Goal: Check status: Check status

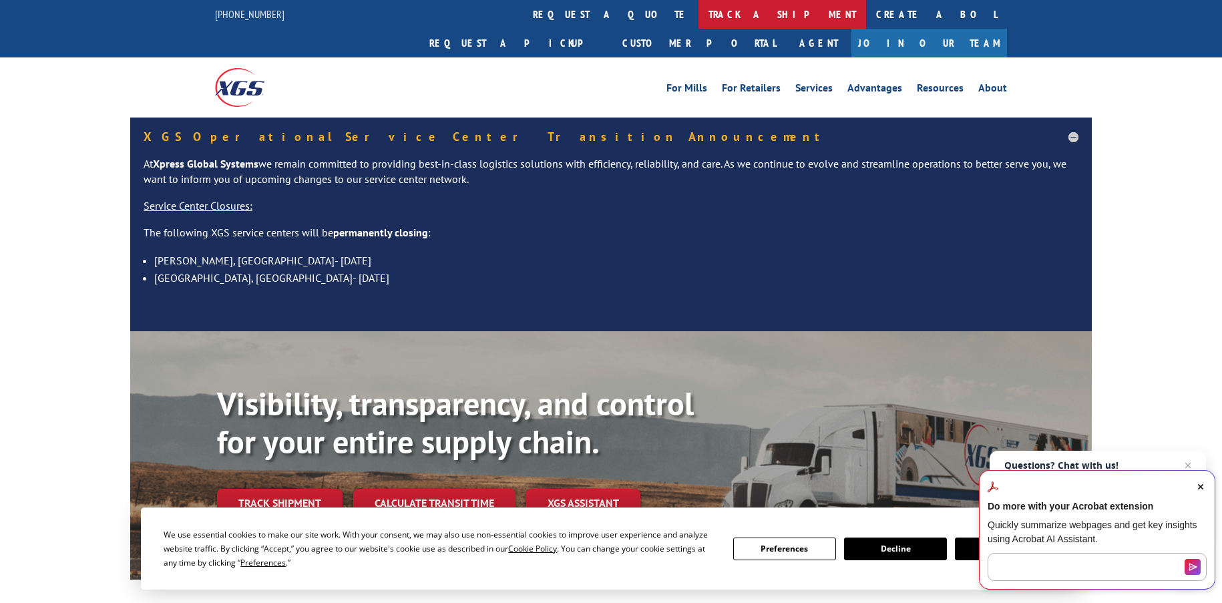
click at [698, 14] on link "track a shipment" at bounding box center [782, 14] width 168 height 29
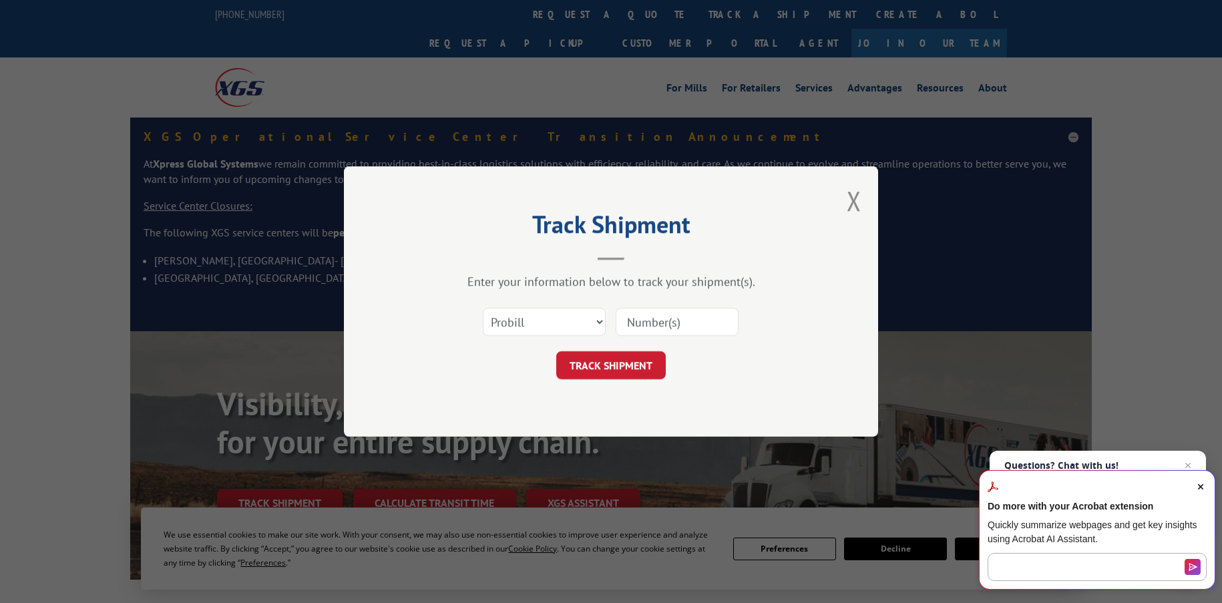
click at [651, 323] on input at bounding box center [677, 322] width 123 height 28
paste input "3370322"
type input "3370322"
click at [641, 365] on button "TRACK SHIPMENT" at bounding box center [610, 365] width 109 height 28
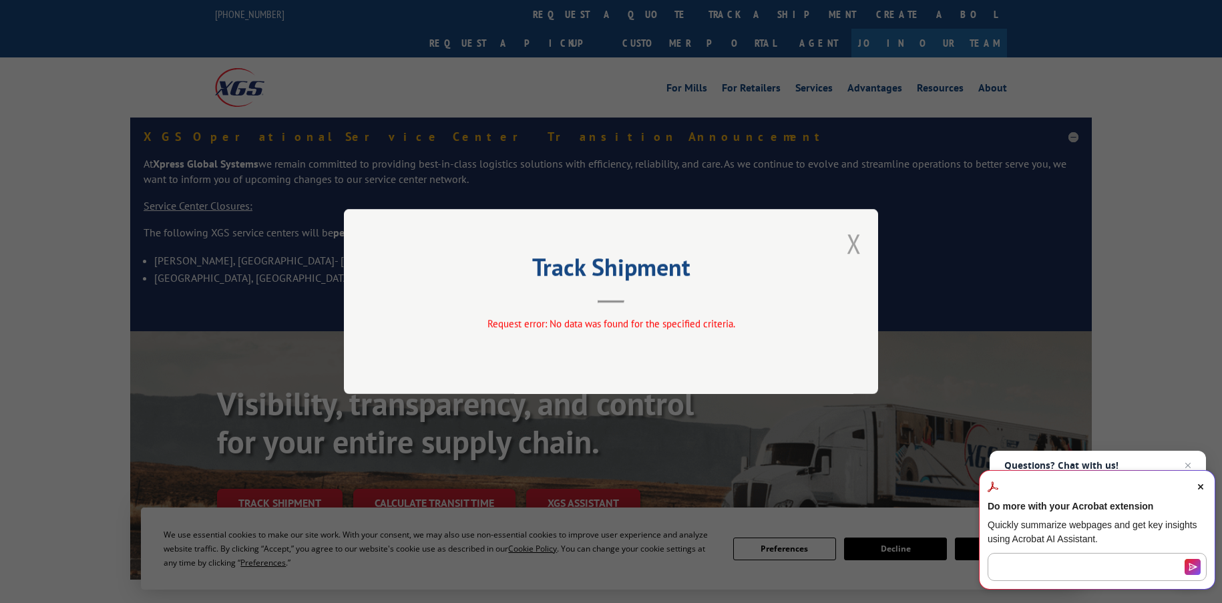
click at [857, 243] on button "Close modal" at bounding box center [854, 243] width 15 height 35
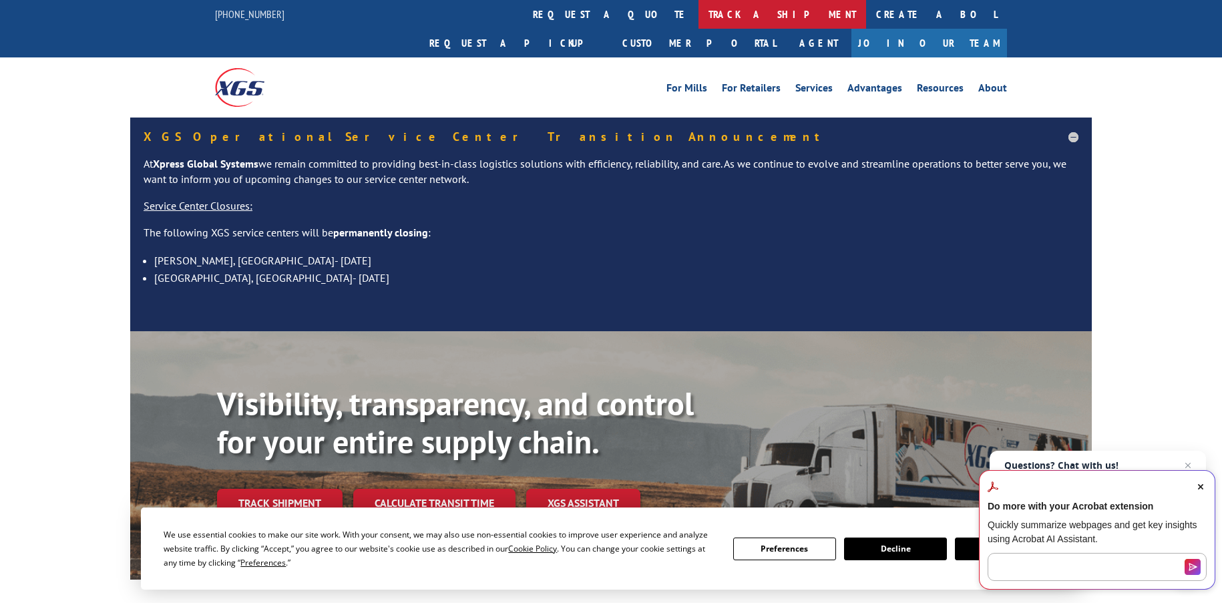
click at [698, 15] on link "track a shipment" at bounding box center [782, 14] width 168 height 29
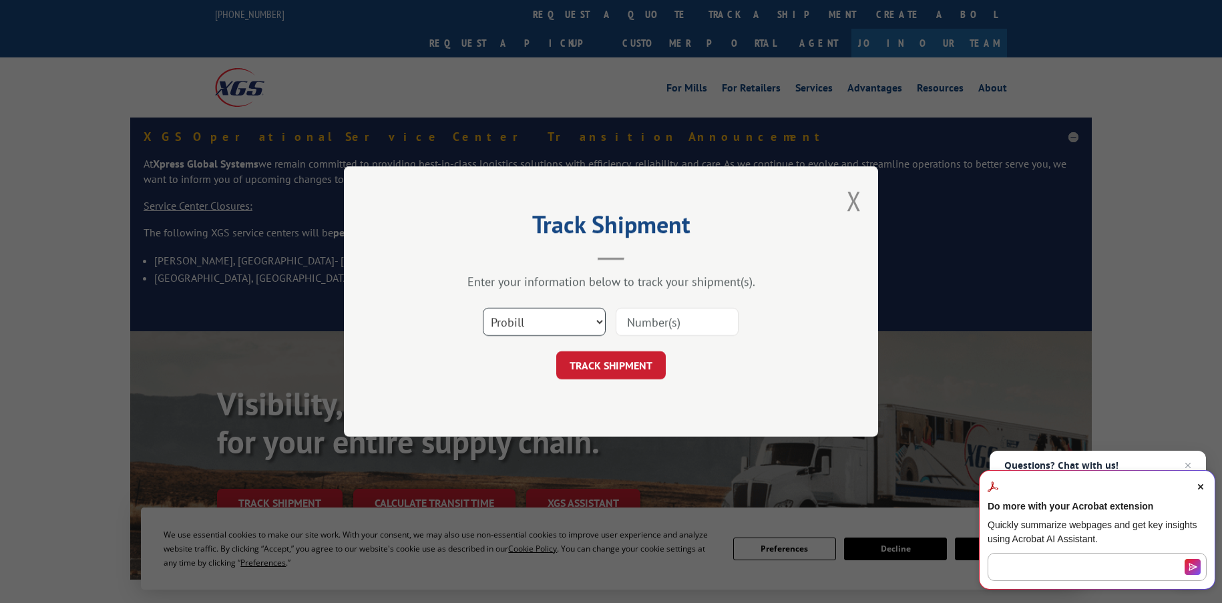
click at [600, 323] on select "Select category... Probill BOL PO" at bounding box center [544, 322] width 123 height 28
select select "bol"
click at [483, 308] on select "Select category... Probill BOL PO" at bounding box center [544, 322] width 123 height 28
click at [653, 322] on input at bounding box center [677, 322] width 123 height 28
paste input "3370322"
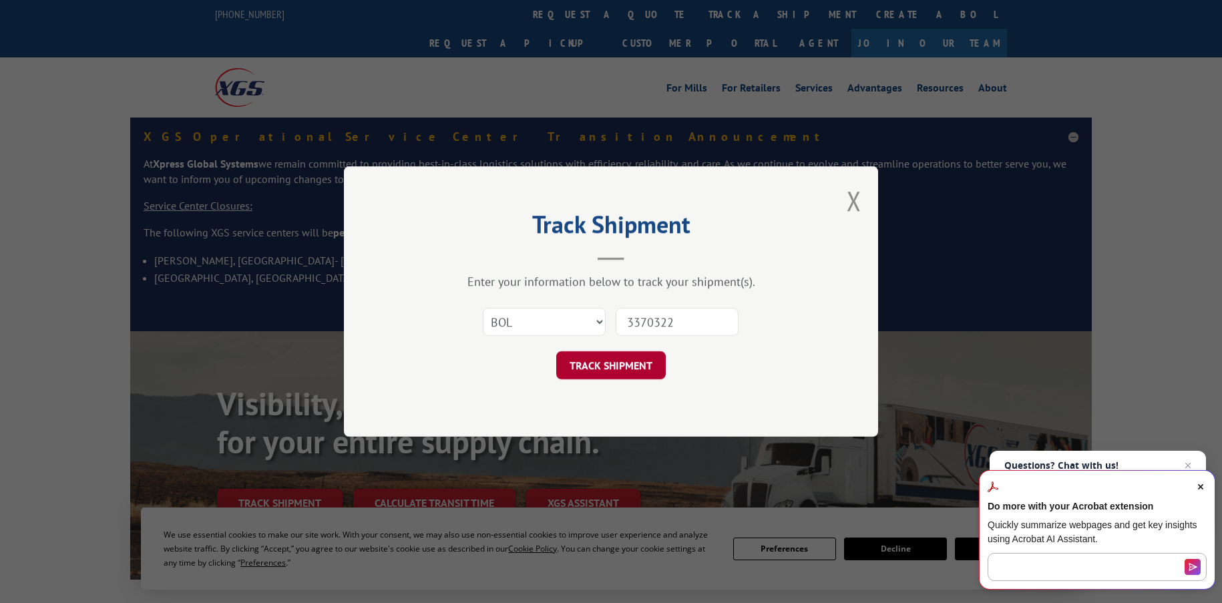
type input "3370322"
click at [614, 361] on button "TRACK SHIPMENT" at bounding box center [610, 365] width 109 height 28
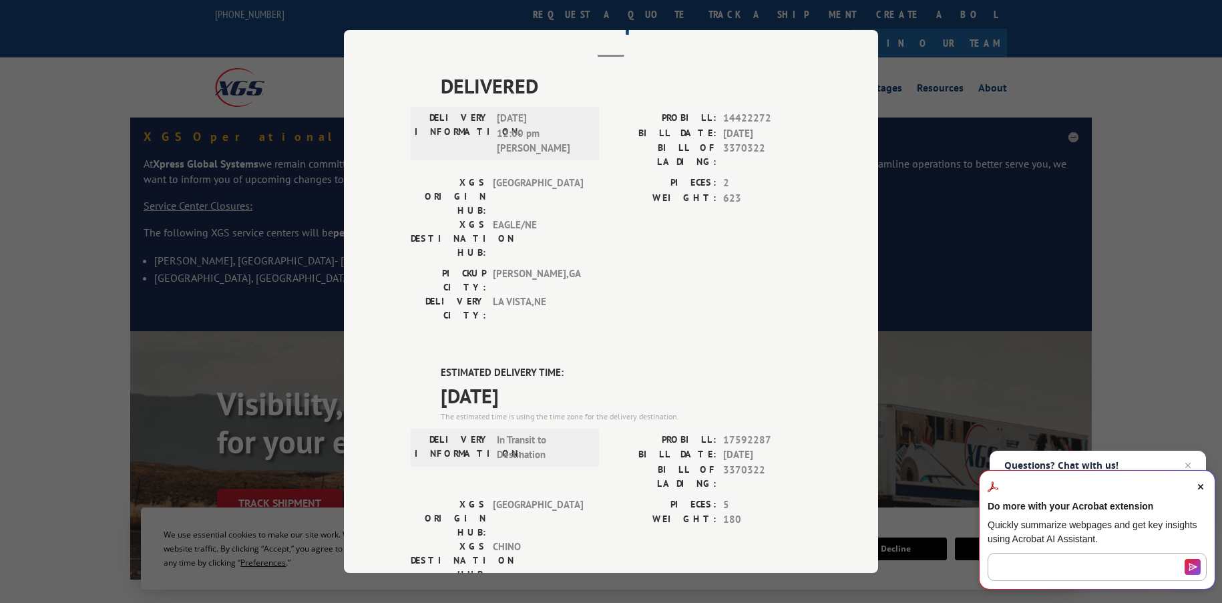
scroll to position [134, 0]
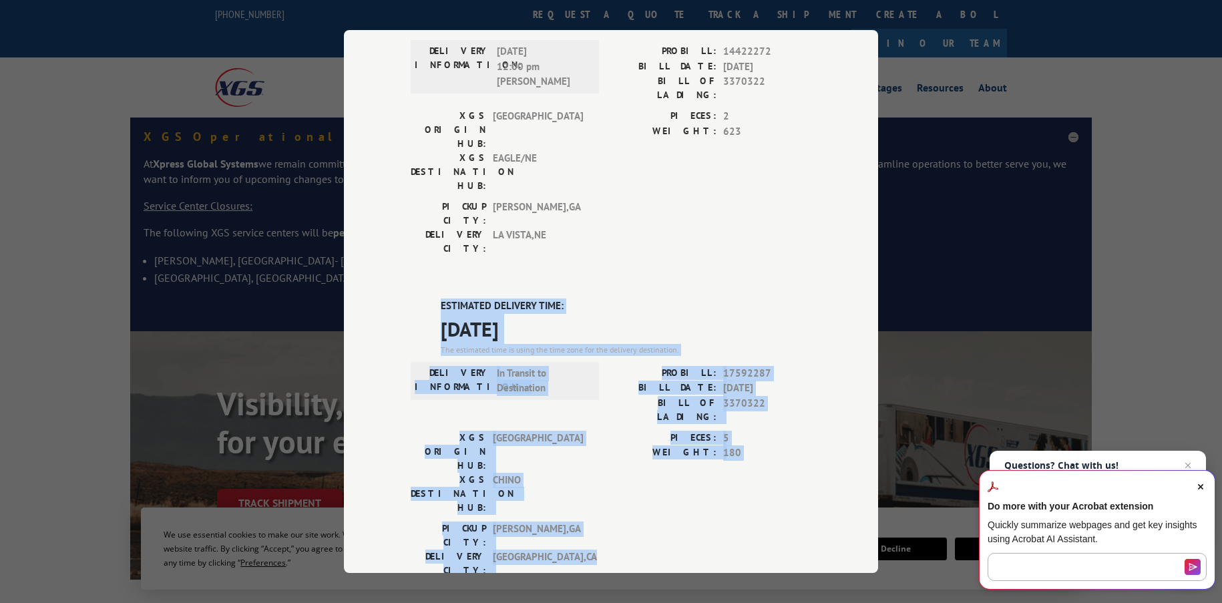
drag, startPoint x: 436, startPoint y: 233, endPoint x: 648, endPoint y: 434, distance: 292.3
click at [648, 434] on div "ESTIMATED DELIVERY TIME: [DATE] The estimated time is using the time zone for t…" at bounding box center [611, 538] width 401 height 480
copy div "ESTIMATED DELIVERY TIME: [DATE] The estimated time is using the time zone for t…"
